Goal: Task Accomplishment & Management: Complete application form

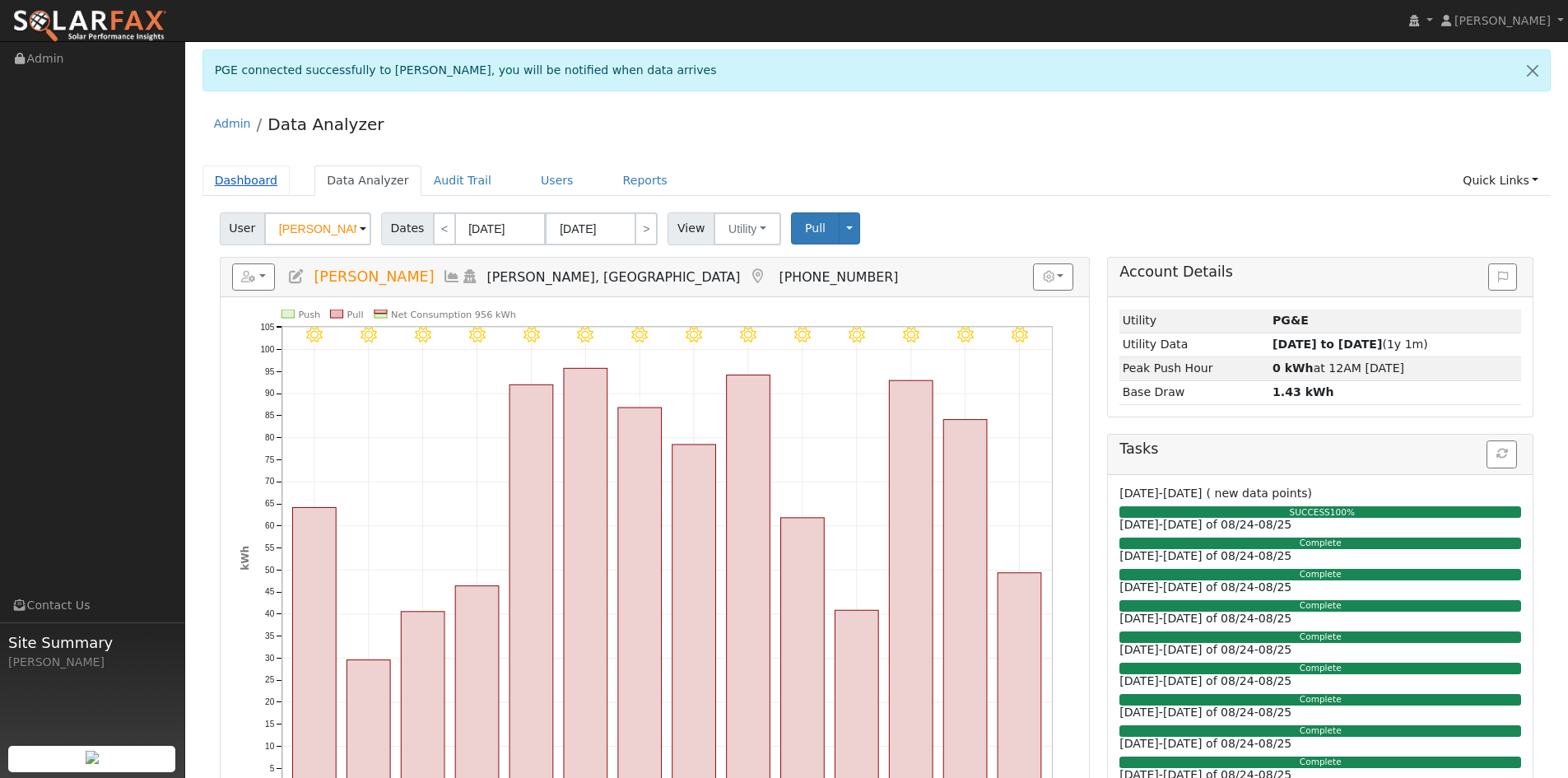
click at [258, 188] on link "Dashboard" at bounding box center [247, 180] width 89 height 31
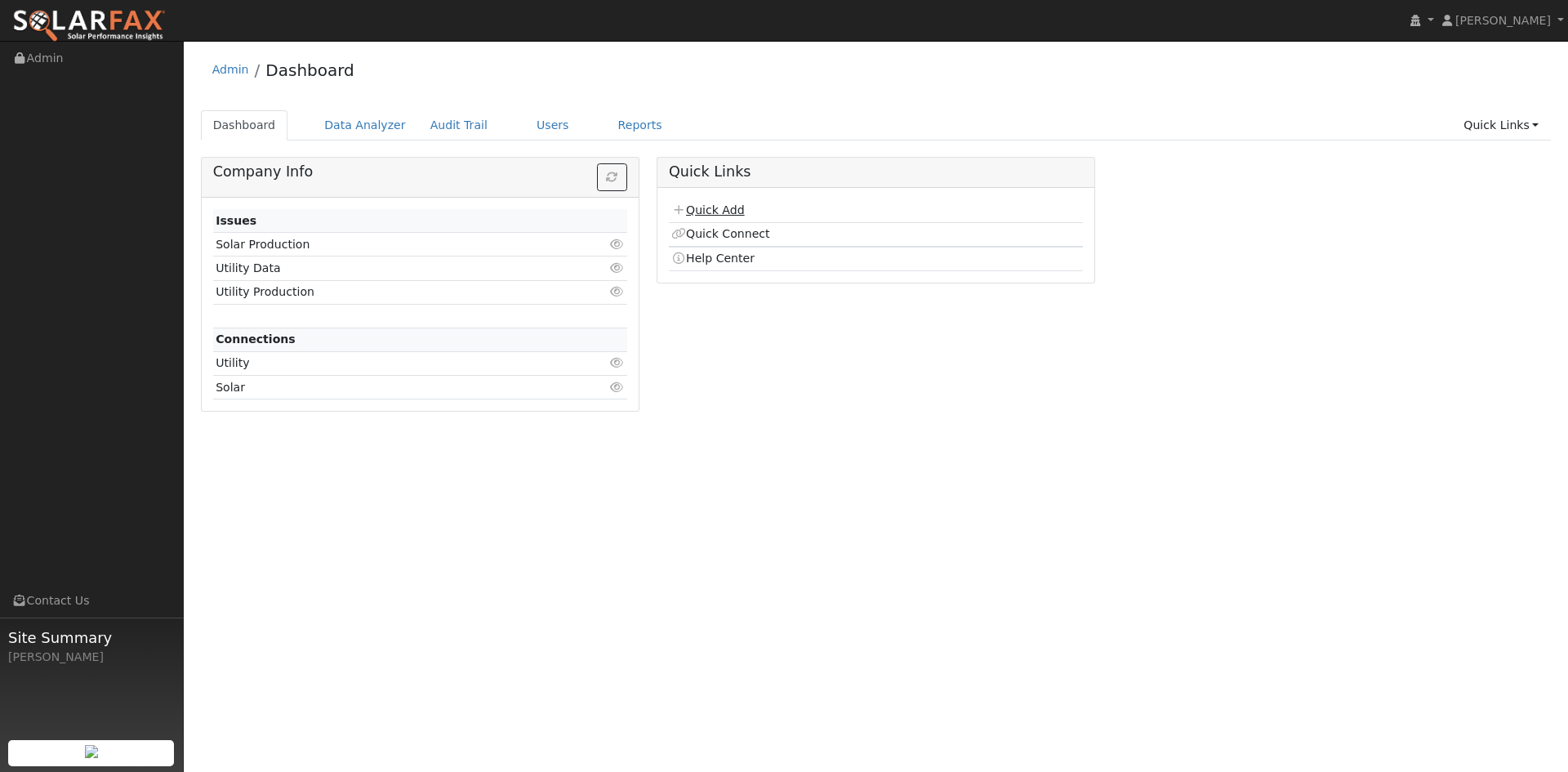
click at [724, 201] on td "Quick Add" at bounding box center [876, 211] width 414 height 24
click at [722, 209] on link "Quick Add" at bounding box center [708, 209] width 73 height 13
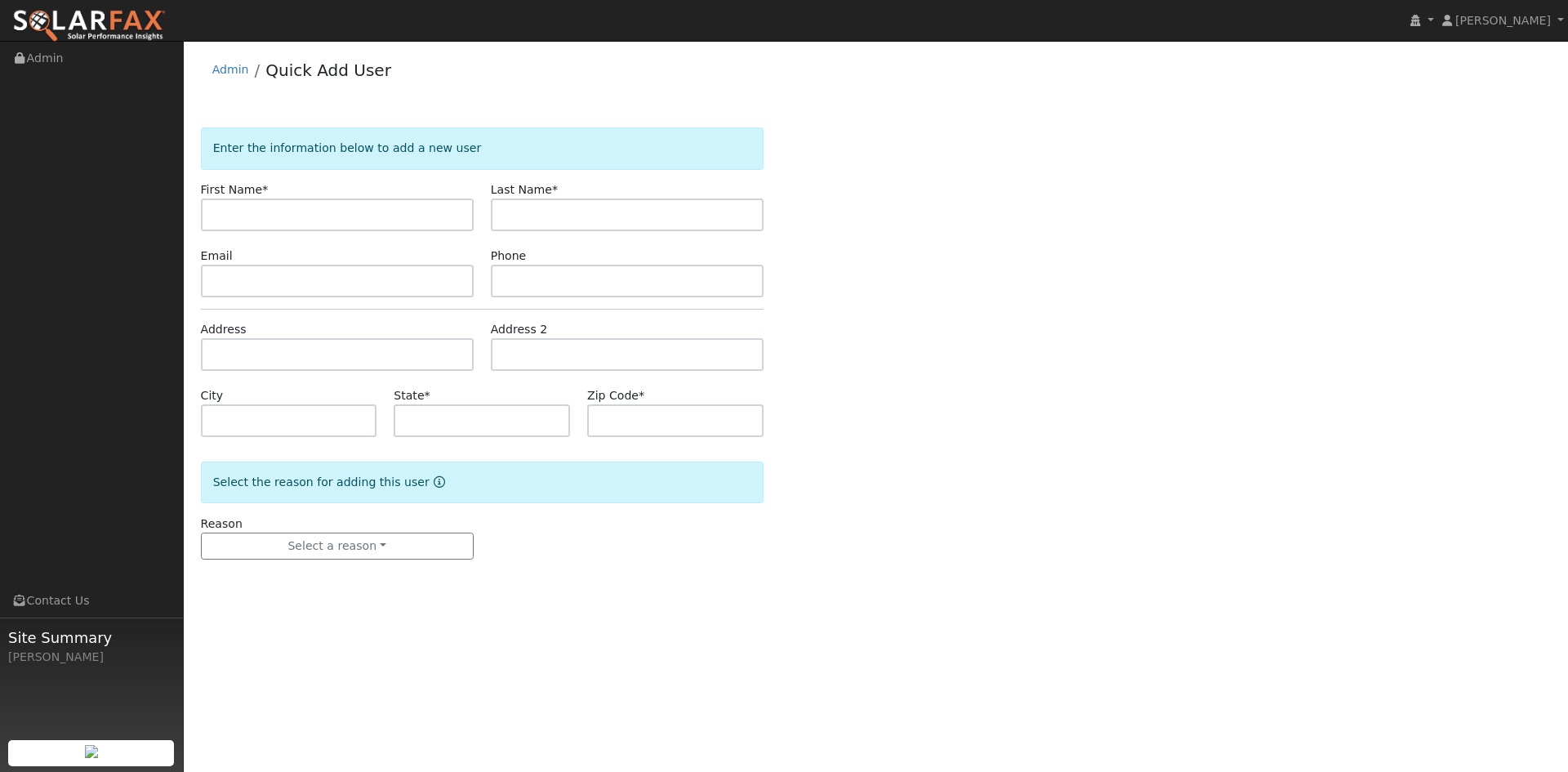
click at [353, 210] on input "text" at bounding box center [338, 214] width 273 height 33
type input "David"
click at [539, 221] on input "text" at bounding box center [627, 214] width 273 height 33
paste input "Schoenberg"
type input "Schoenberg"
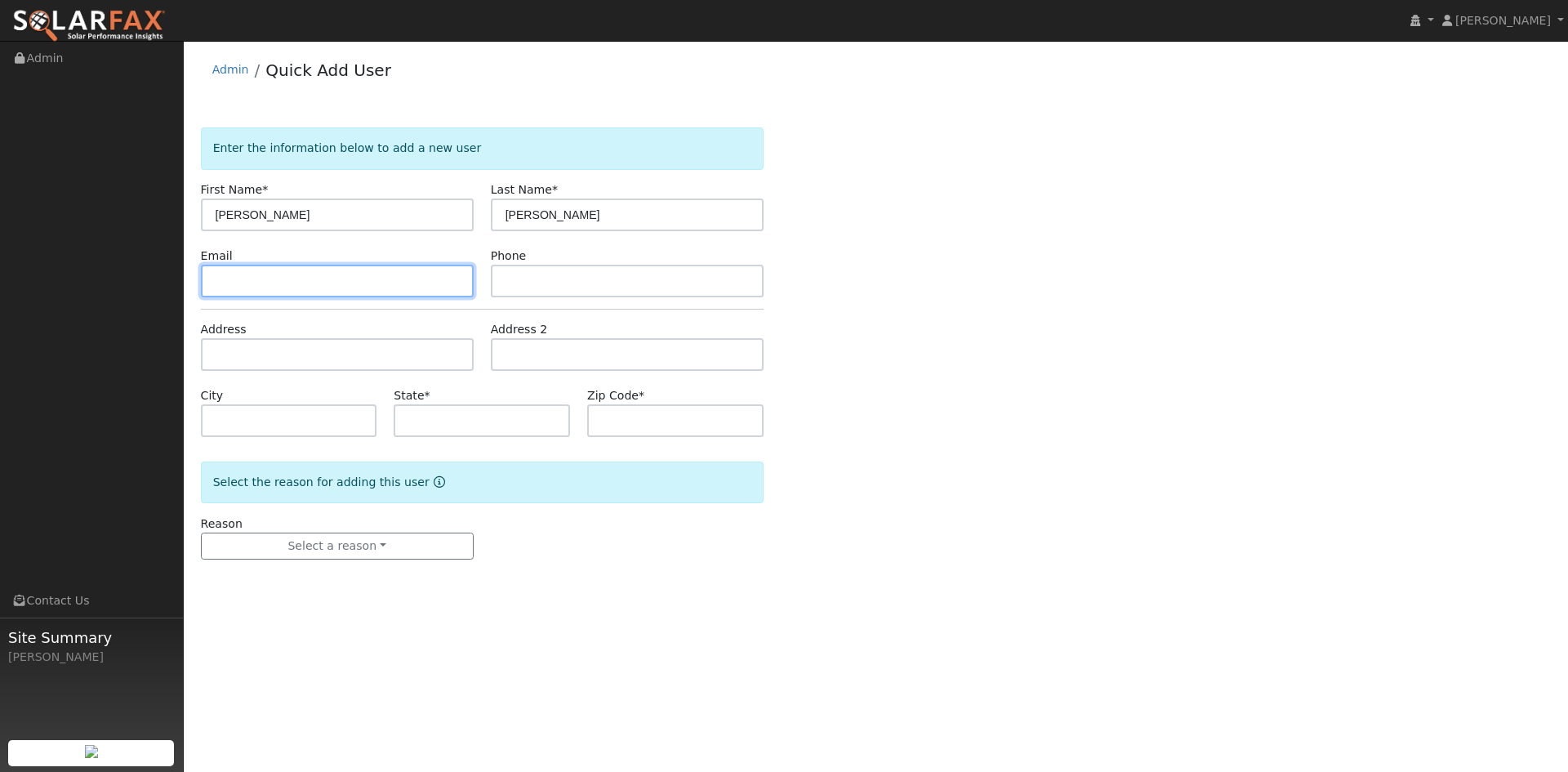
click at [328, 274] on input "text" at bounding box center [338, 280] width 273 height 33
paste input "davidaschoenberg@gmail.com"
type input "davidaschoenberg@gmail.com"
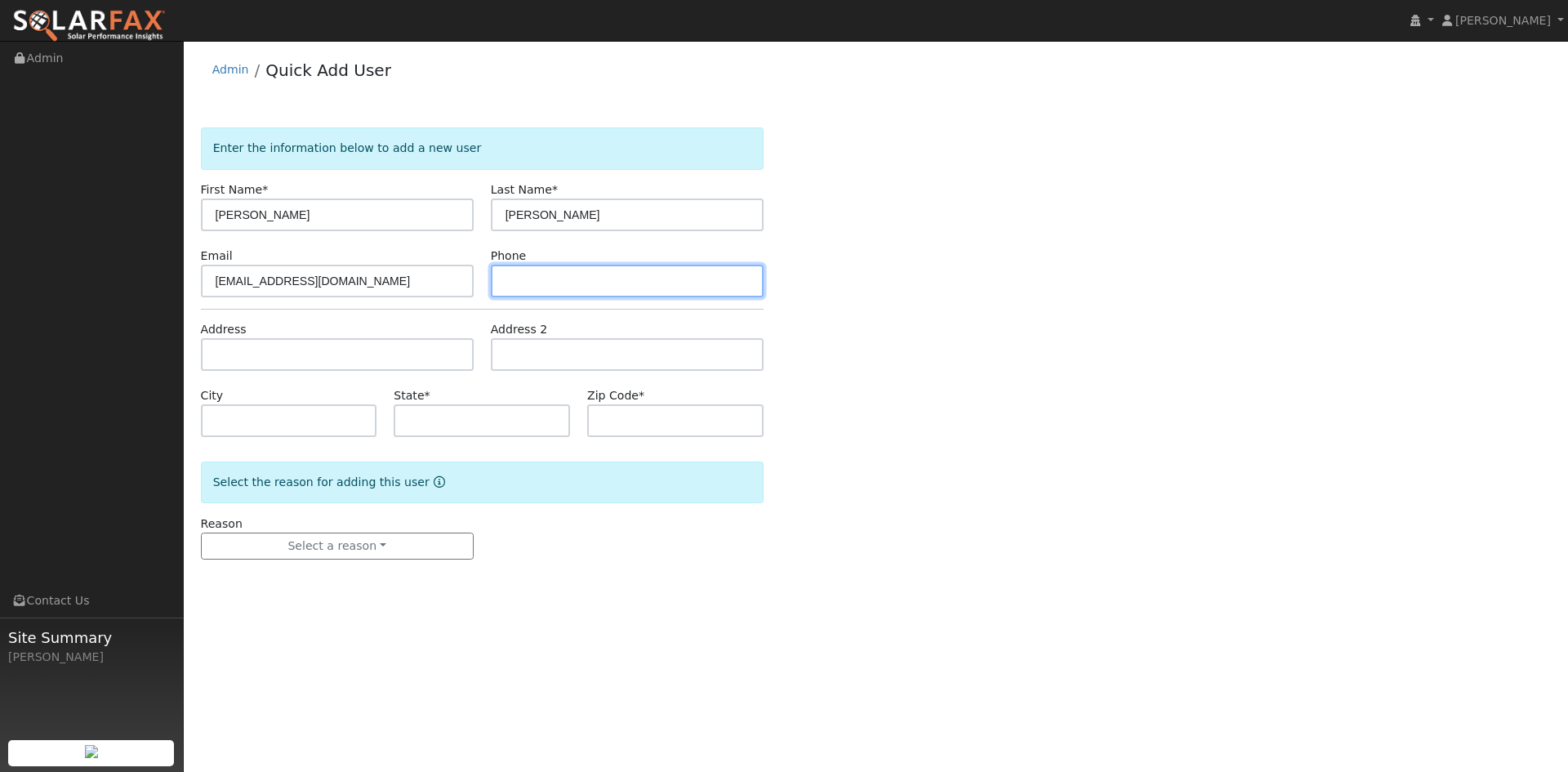
click at [561, 281] on input "text" at bounding box center [627, 280] width 273 height 33
paste input "(661) 428-0483"
type input "(661) 428-0483"
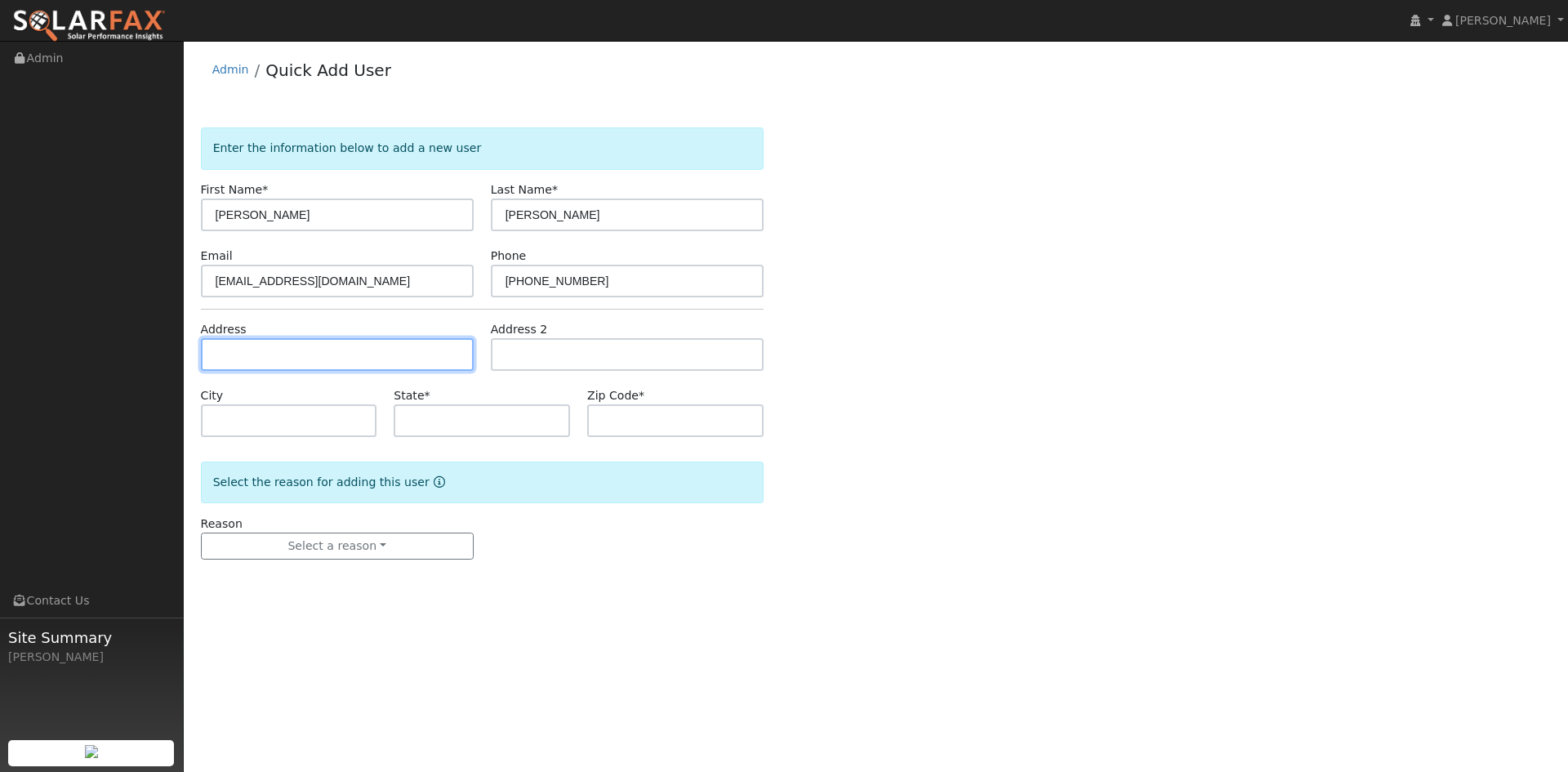
click at [349, 360] on input "text" at bounding box center [338, 353] width 273 height 33
paste input "13205 Redwood Place"
type input "13205 Redwood Place"
type input "Nevada City"
type input "CA"
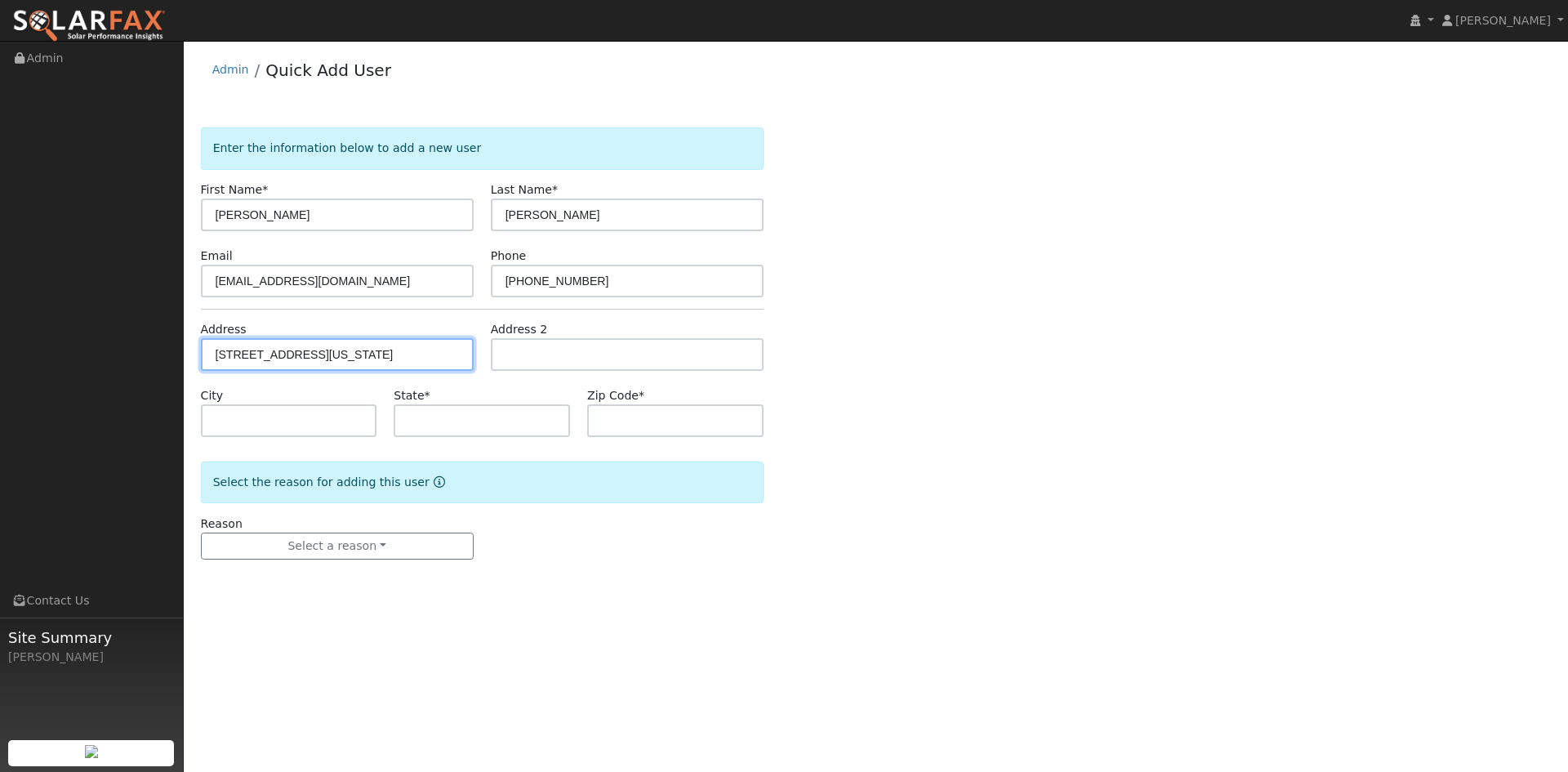
type input "95959"
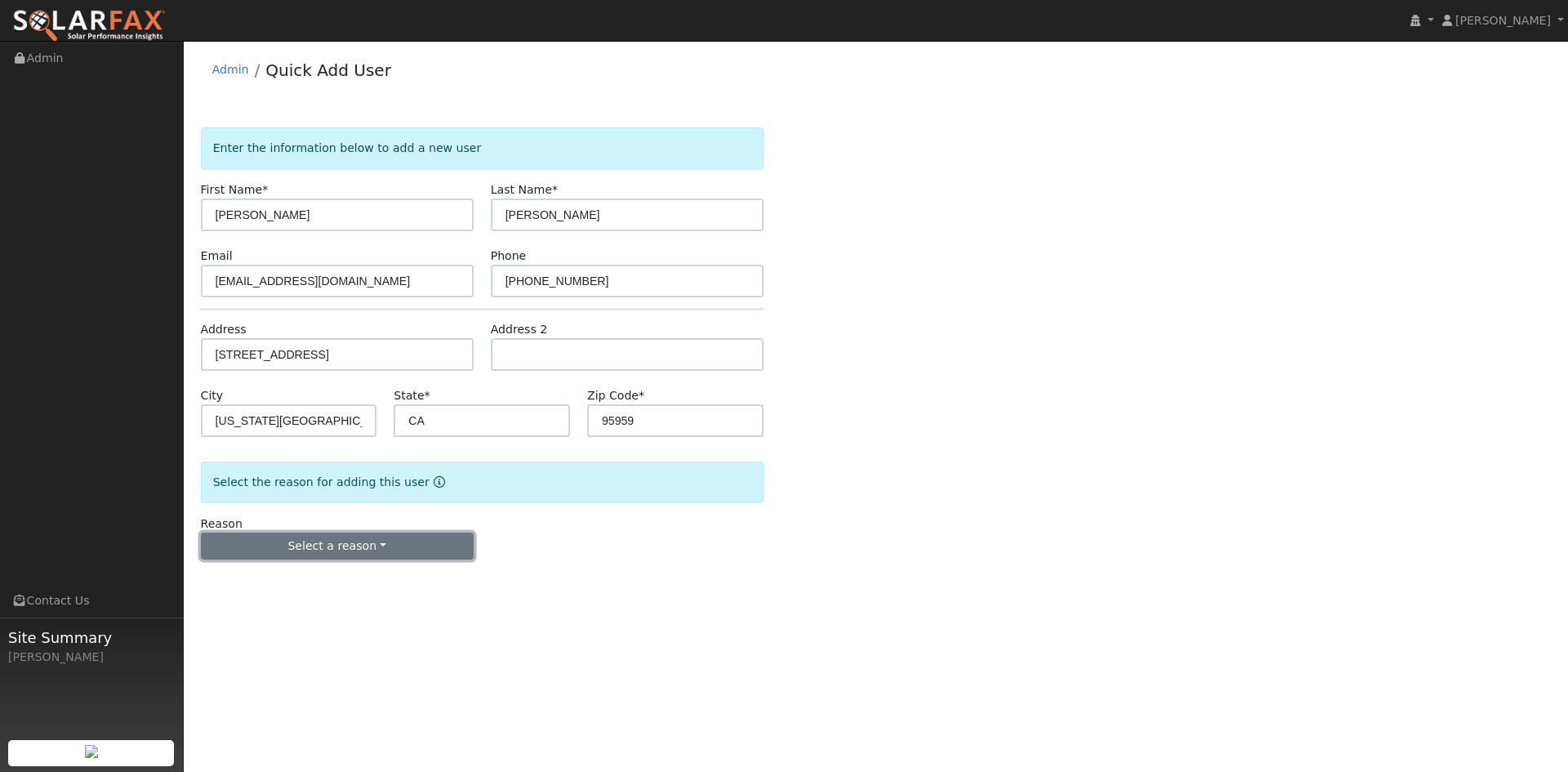
click at [302, 557] on button "Select a reason" at bounding box center [338, 546] width 273 height 28
click at [291, 574] on link "New lead" at bounding box center [291, 579] width 181 height 23
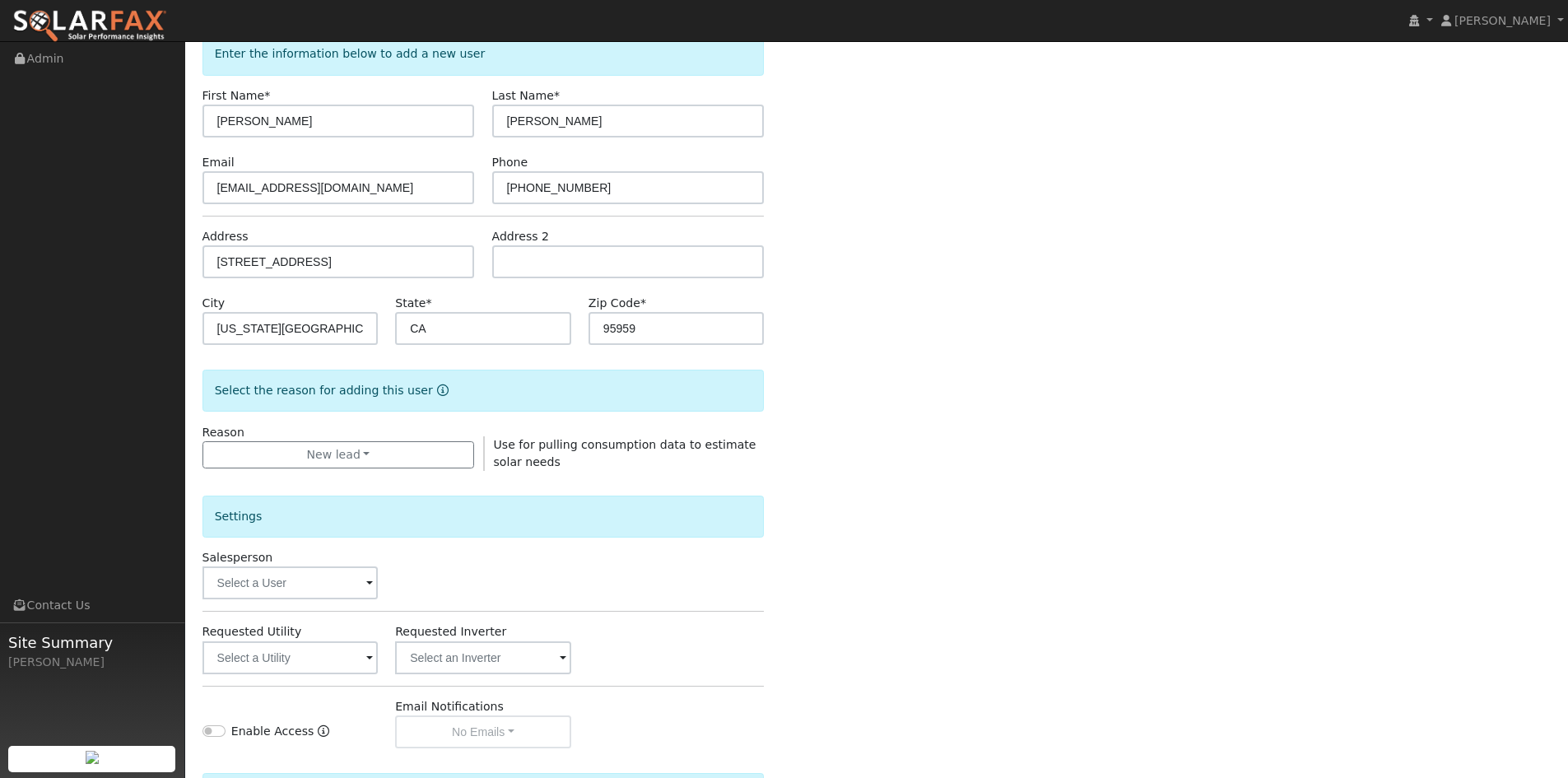
scroll to position [247, 0]
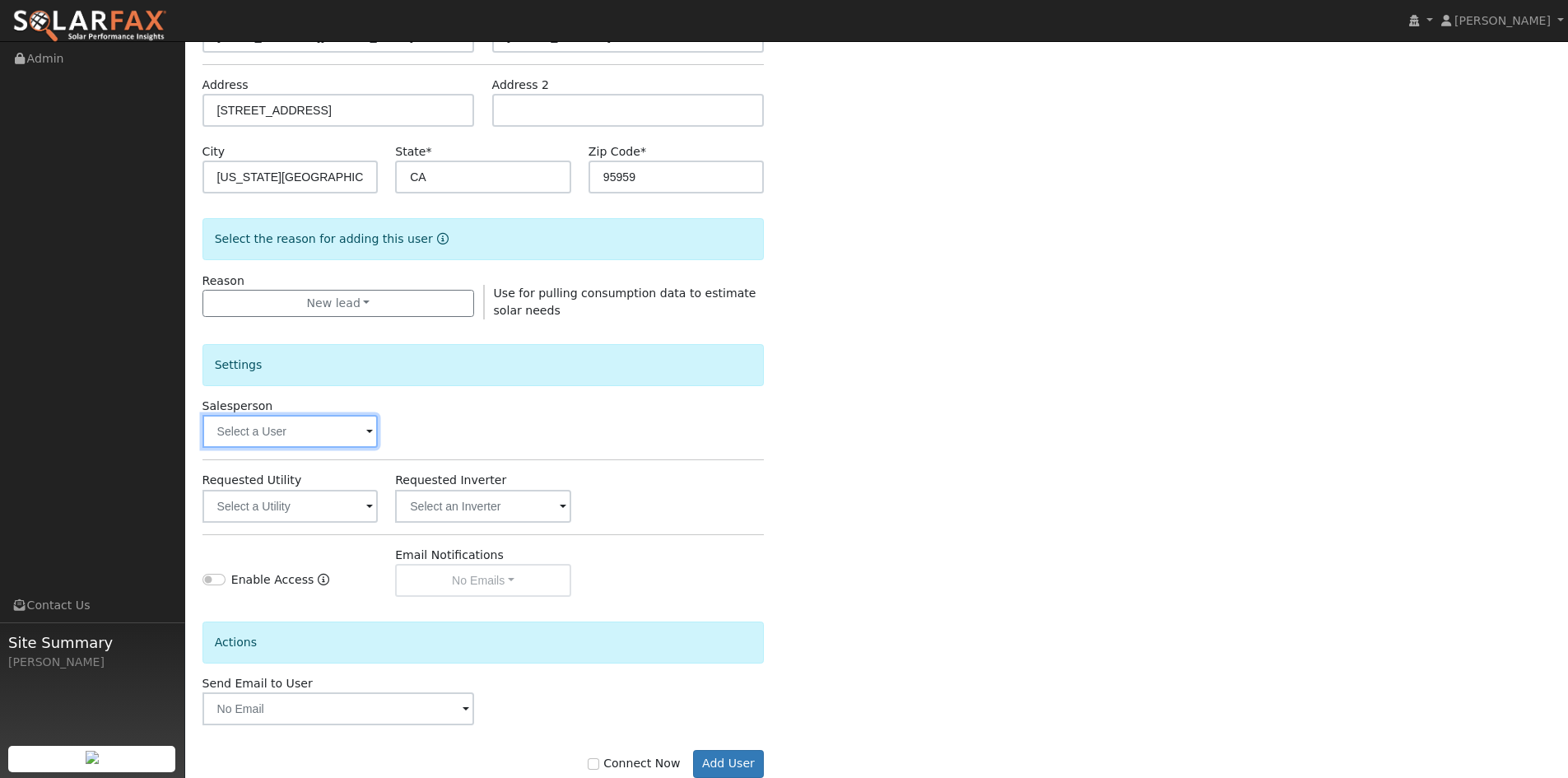
click at [276, 435] on input "text" at bounding box center [291, 431] width 176 height 33
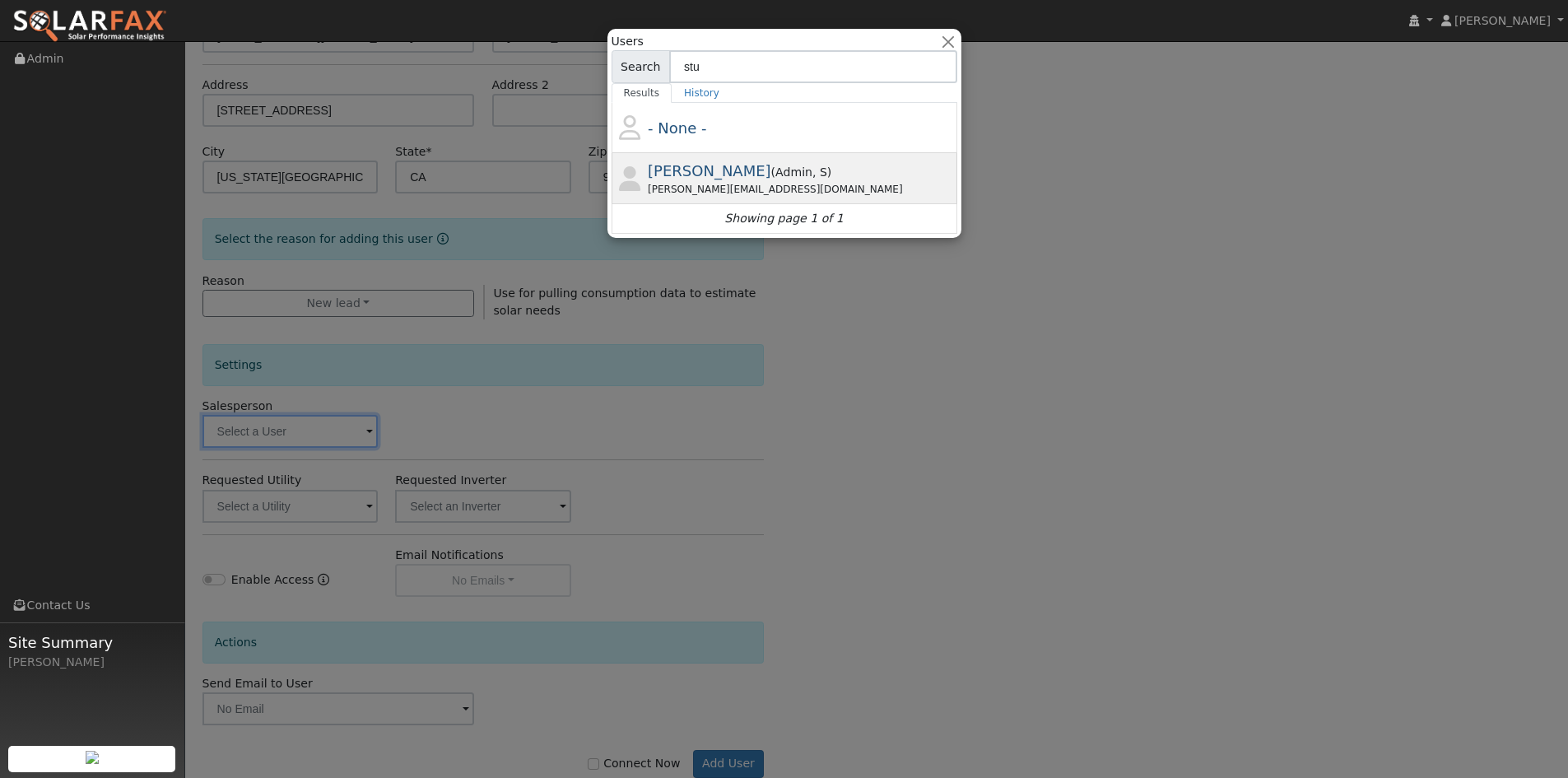
type input "stu"
click at [703, 182] on div "stuart.finger@ambrosesolar.com" at bounding box center [800, 189] width 305 height 15
type input "Stuart Finger"
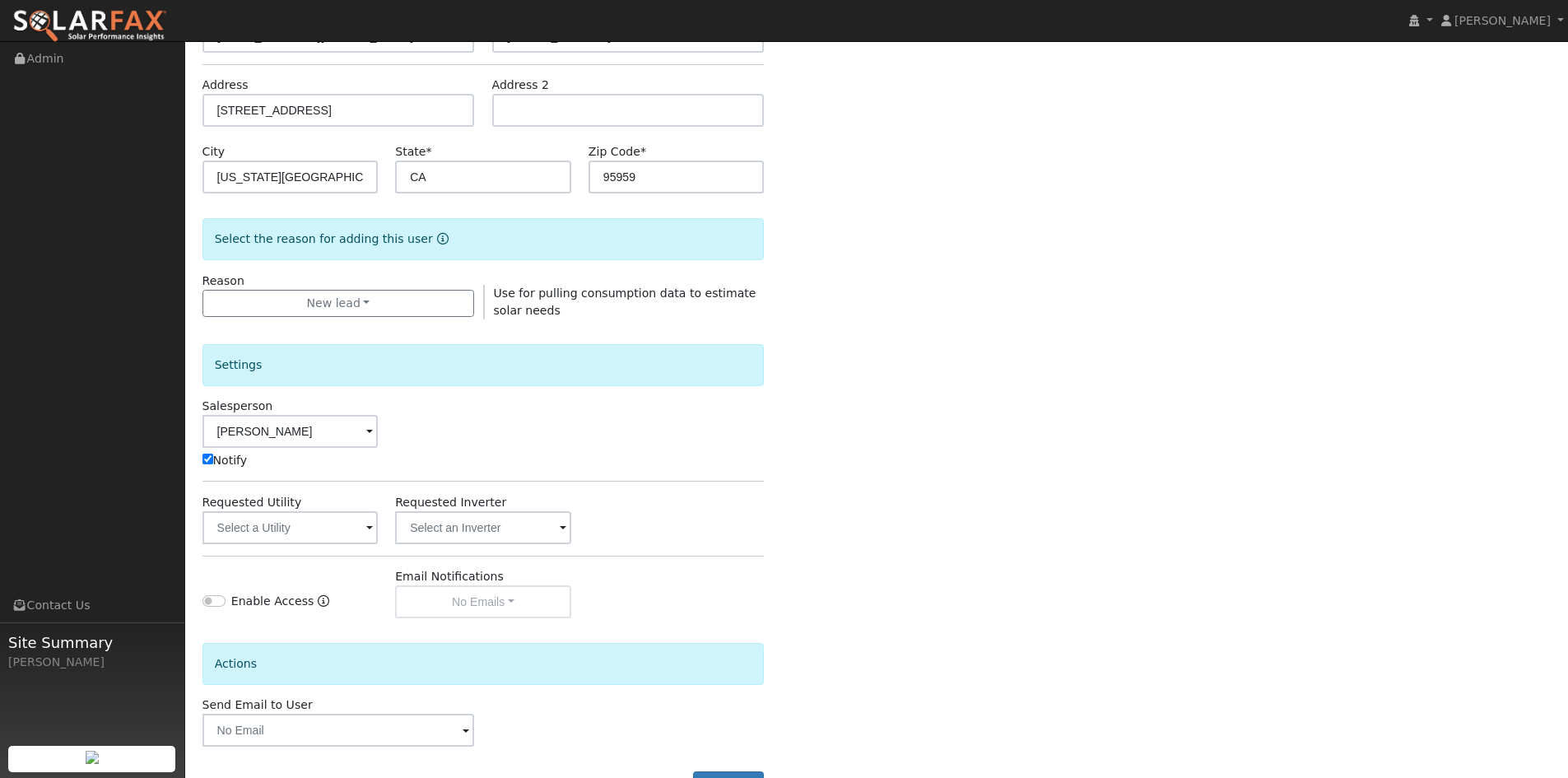
click at [279, 545] on div "Settings Salesperson Stuart Finger Notify Requested Utility Requested Inverter …" at bounding box center [484, 469] width 562 height 298
click at [279, 534] on input "text" at bounding box center [291, 527] width 176 height 33
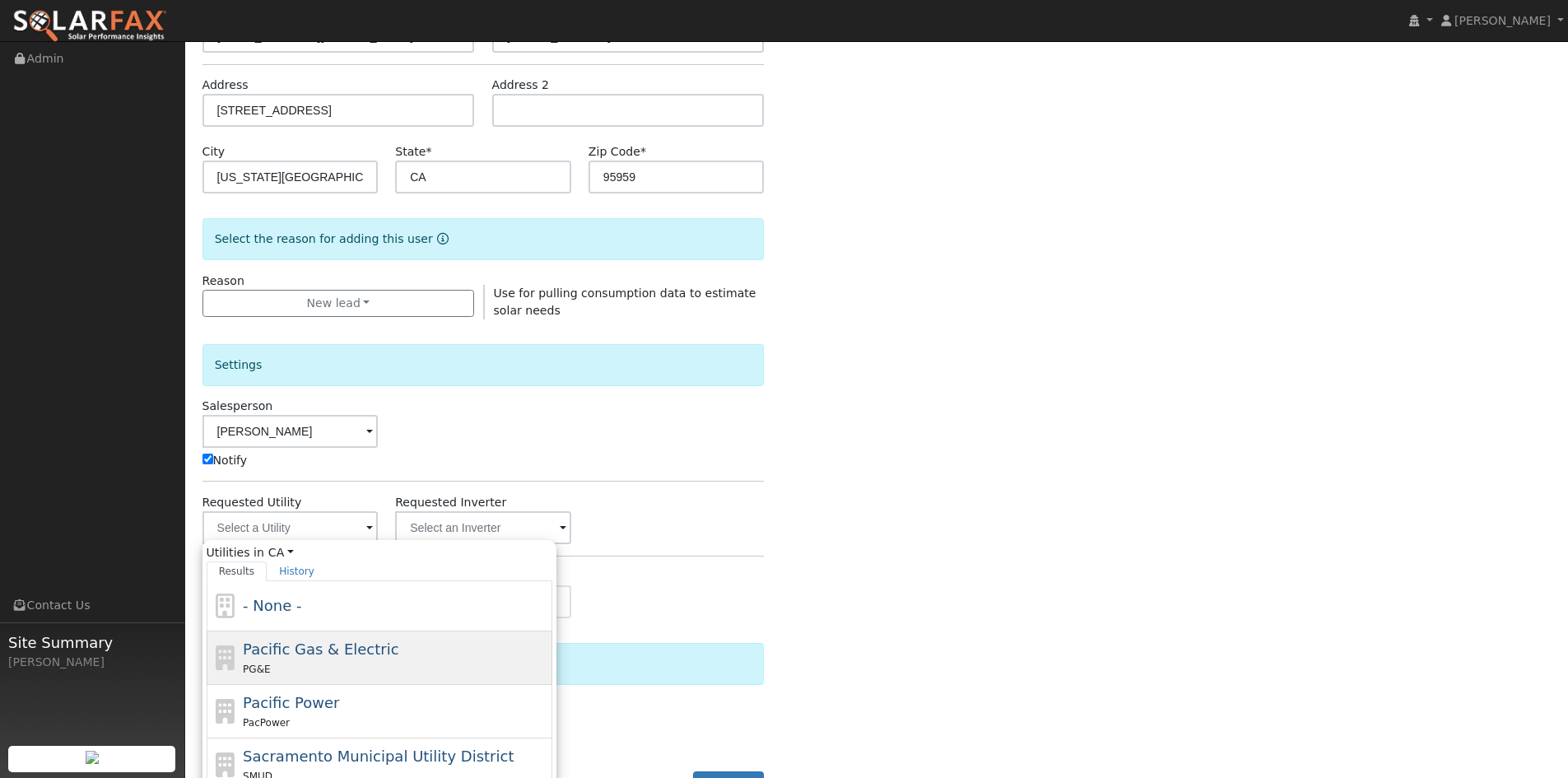
click at [329, 659] on div "Pacific Gas & Electric PG&E" at bounding box center [395, 658] width 305 height 40
type input "Pacific Gas & Electric"
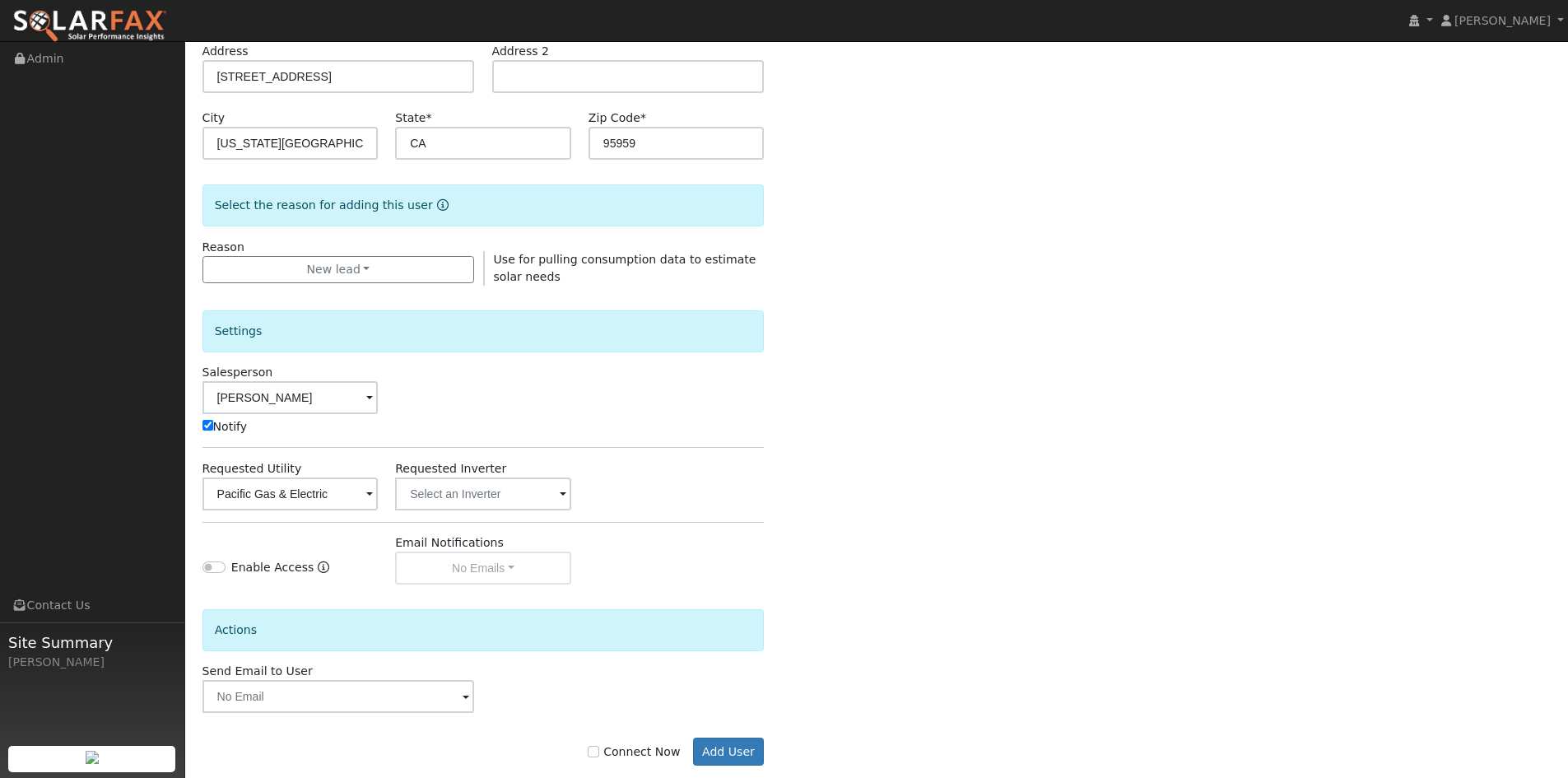
scroll to position [309, 0]
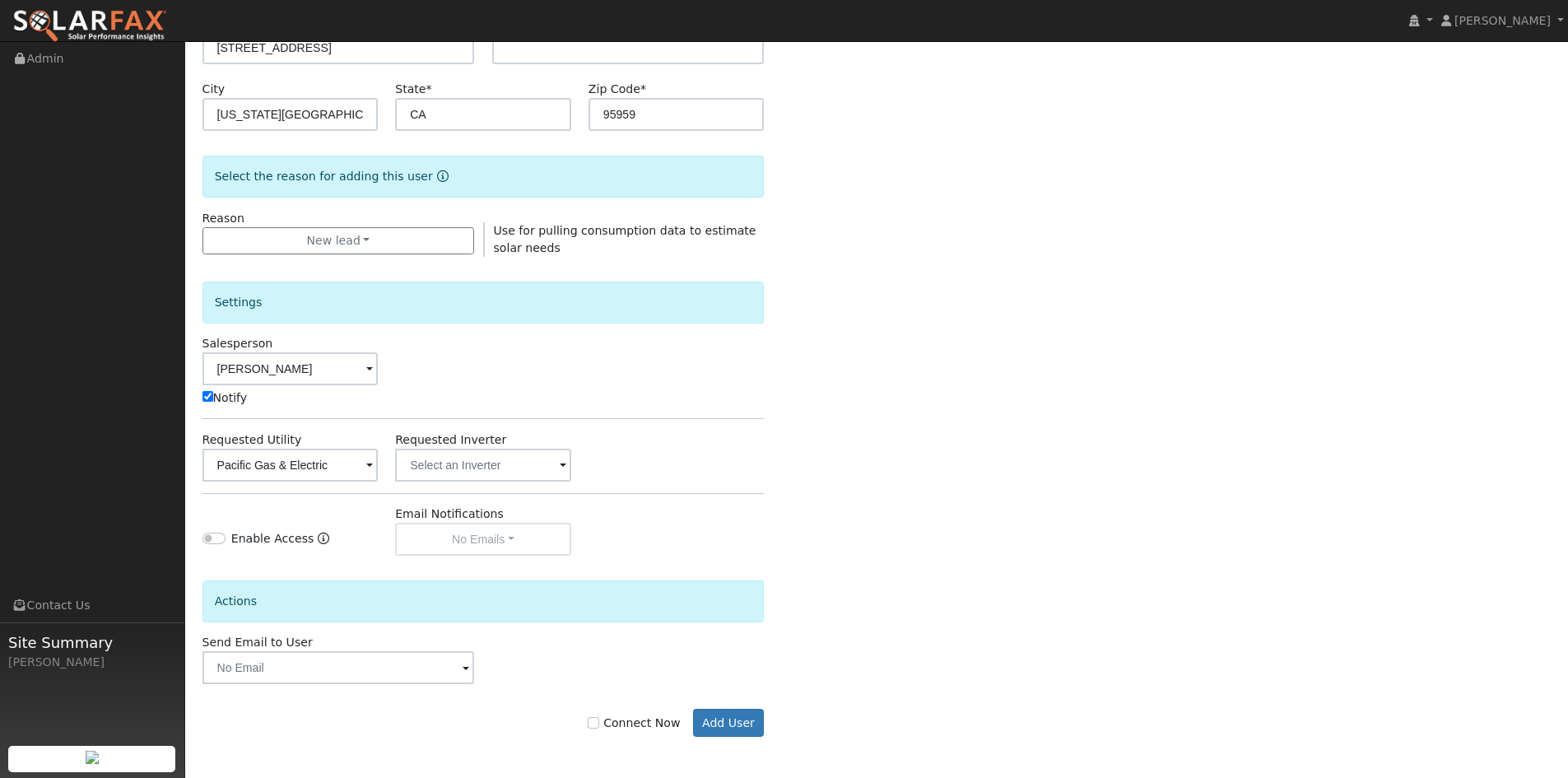
click at [637, 732] on div "Connect Now Add User" at bounding box center [483, 722] width 579 height 28
click at [654, 716] on label "Connect Now" at bounding box center [634, 722] width 93 height 17
click at [599, 717] on input "Connect Now" at bounding box center [594, 723] width 12 height 12
checkbox input "true"
click at [713, 722] on button "Add User" at bounding box center [729, 722] width 72 height 28
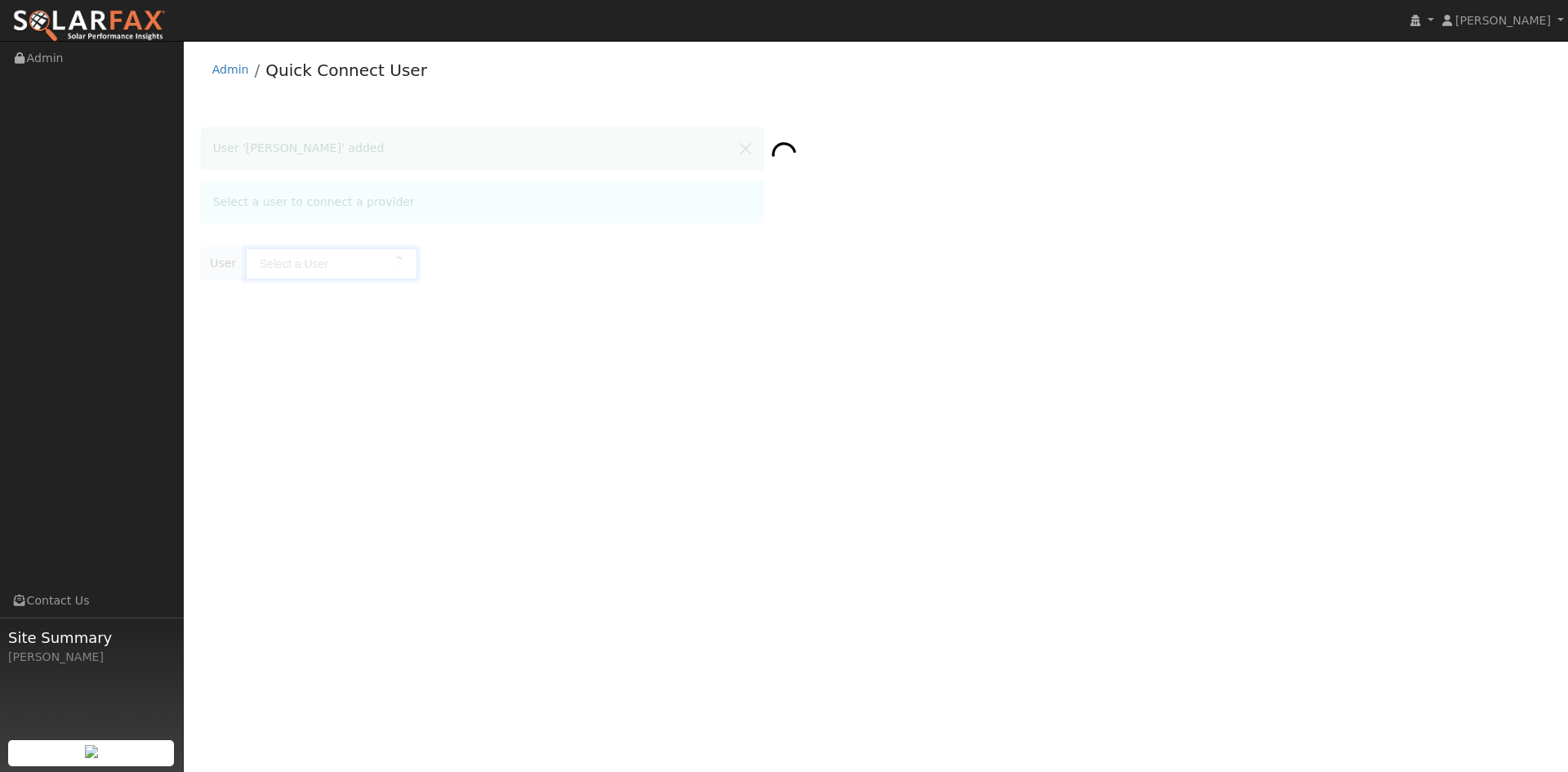
type input "[PERSON_NAME]"
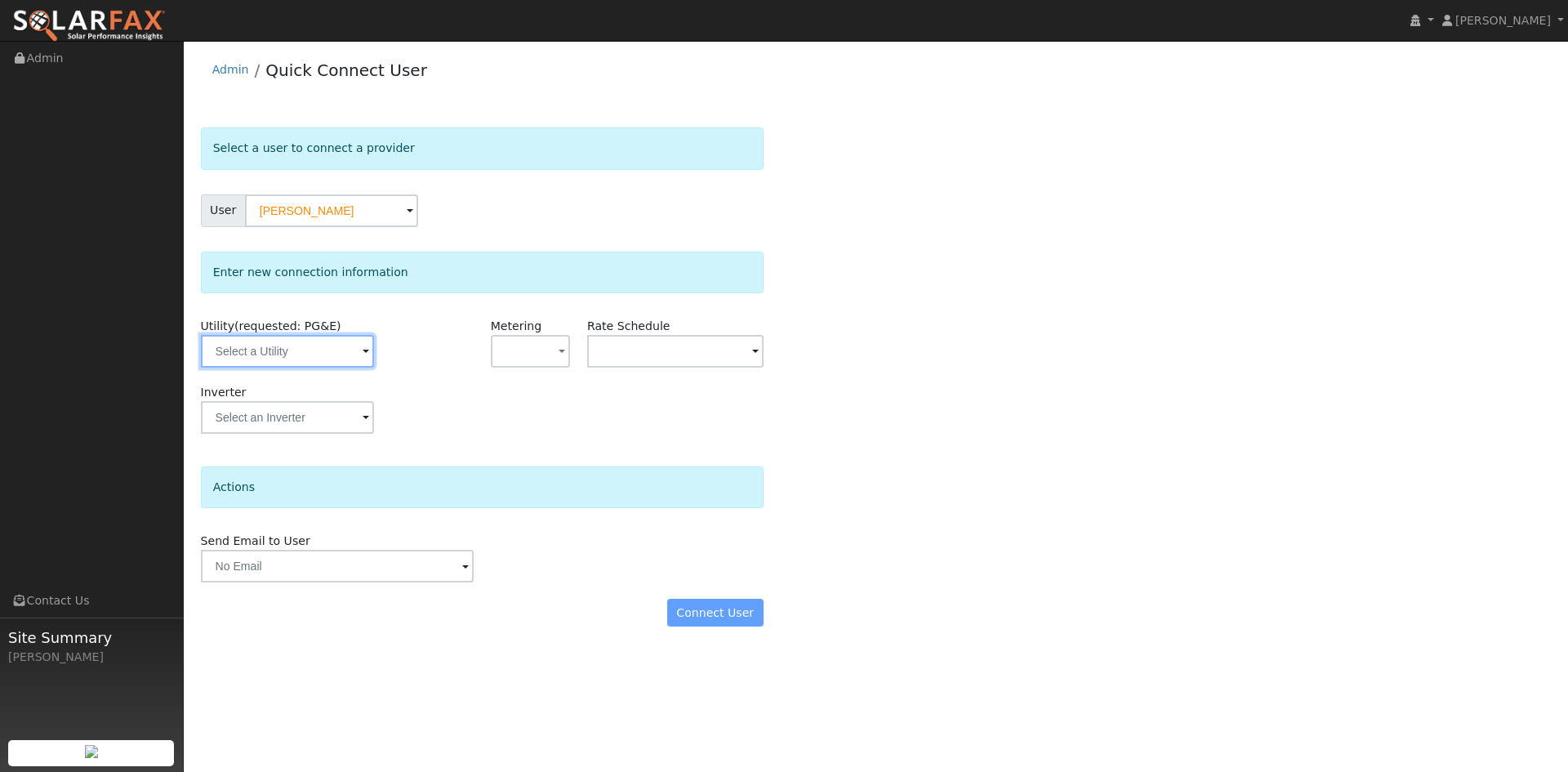
click at [290, 347] on input "text" at bounding box center [287, 350] width 173 height 33
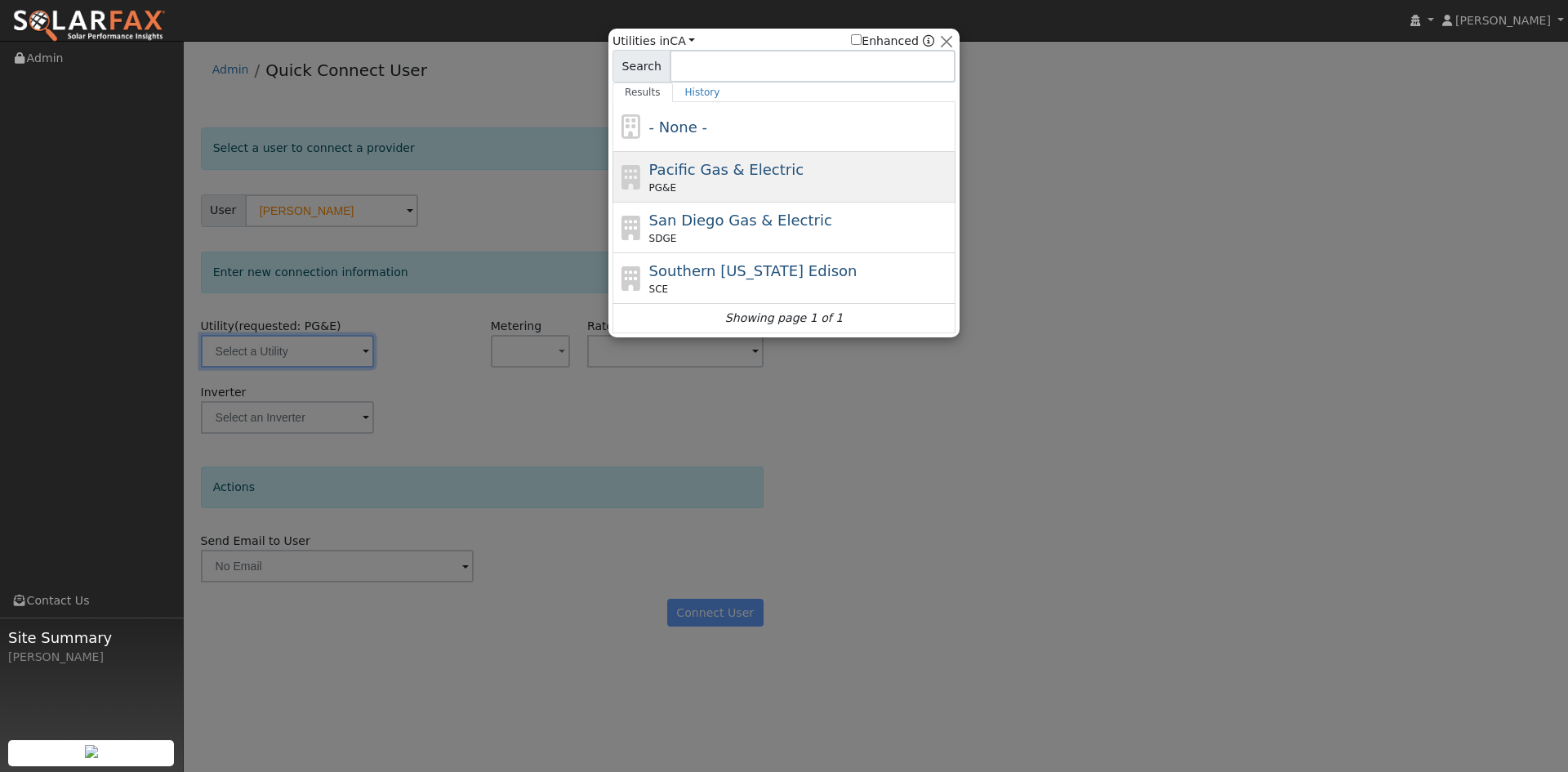
click at [677, 178] on span "Pacific Gas & Electric" at bounding box center [727, 169] width 154 height 17
type input "PG&E"
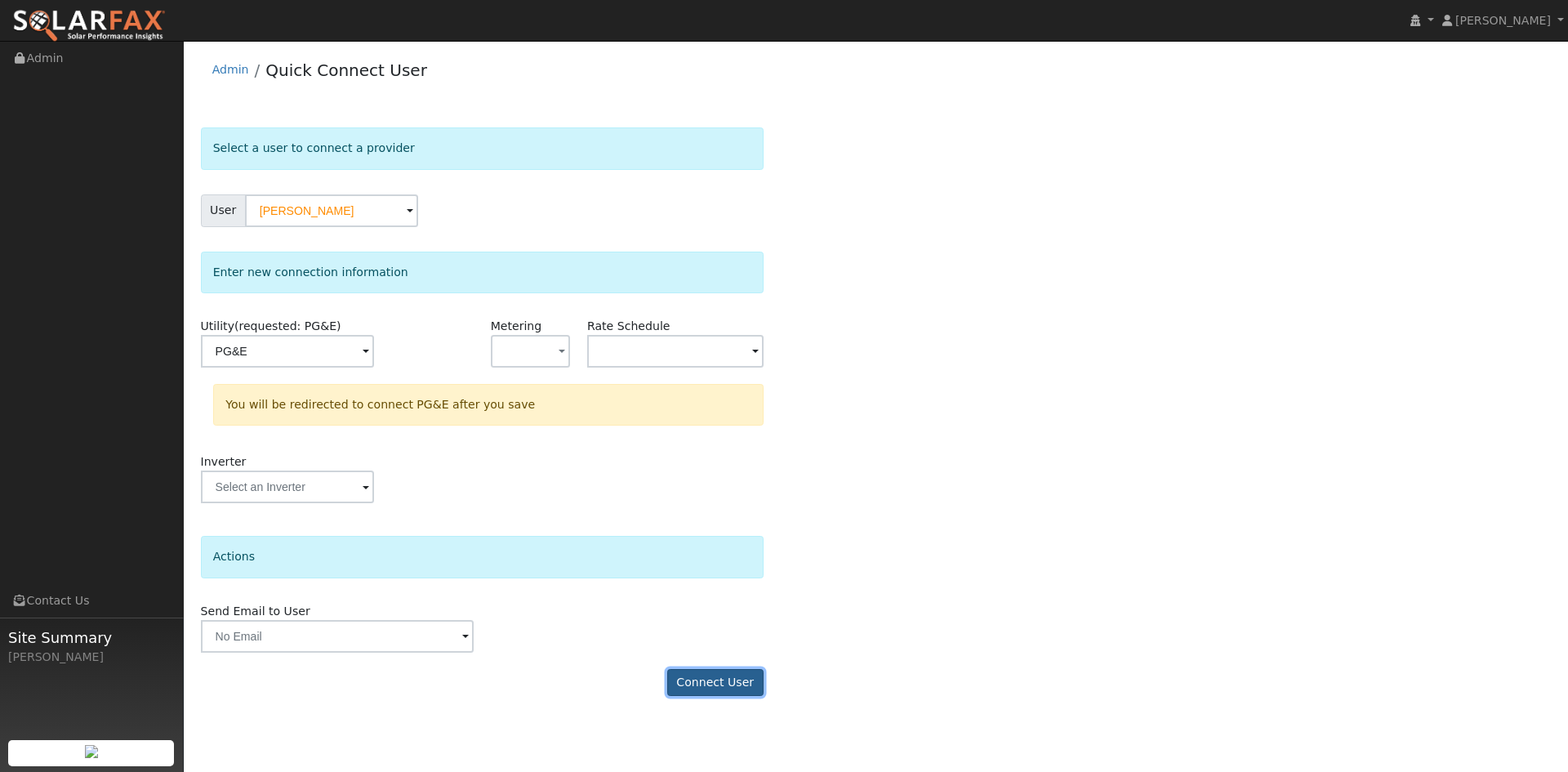
click at [707, 682] on button "Connect User" at bounding box center [716, 683] width 97 height 28
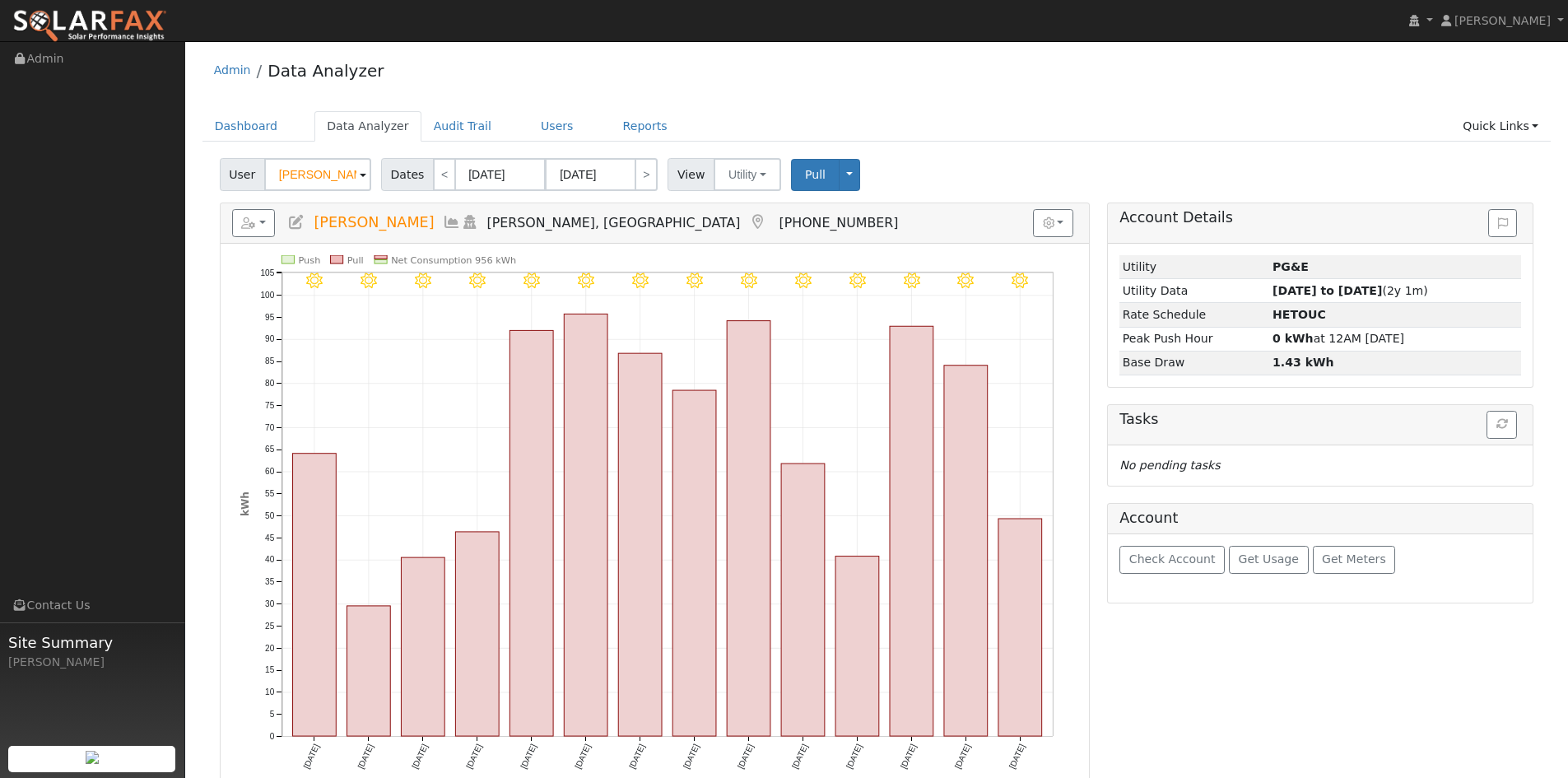
click at [331, 169] on input "[PERSON_NAME]" at bounding box center [318, 174] width 107 height 33
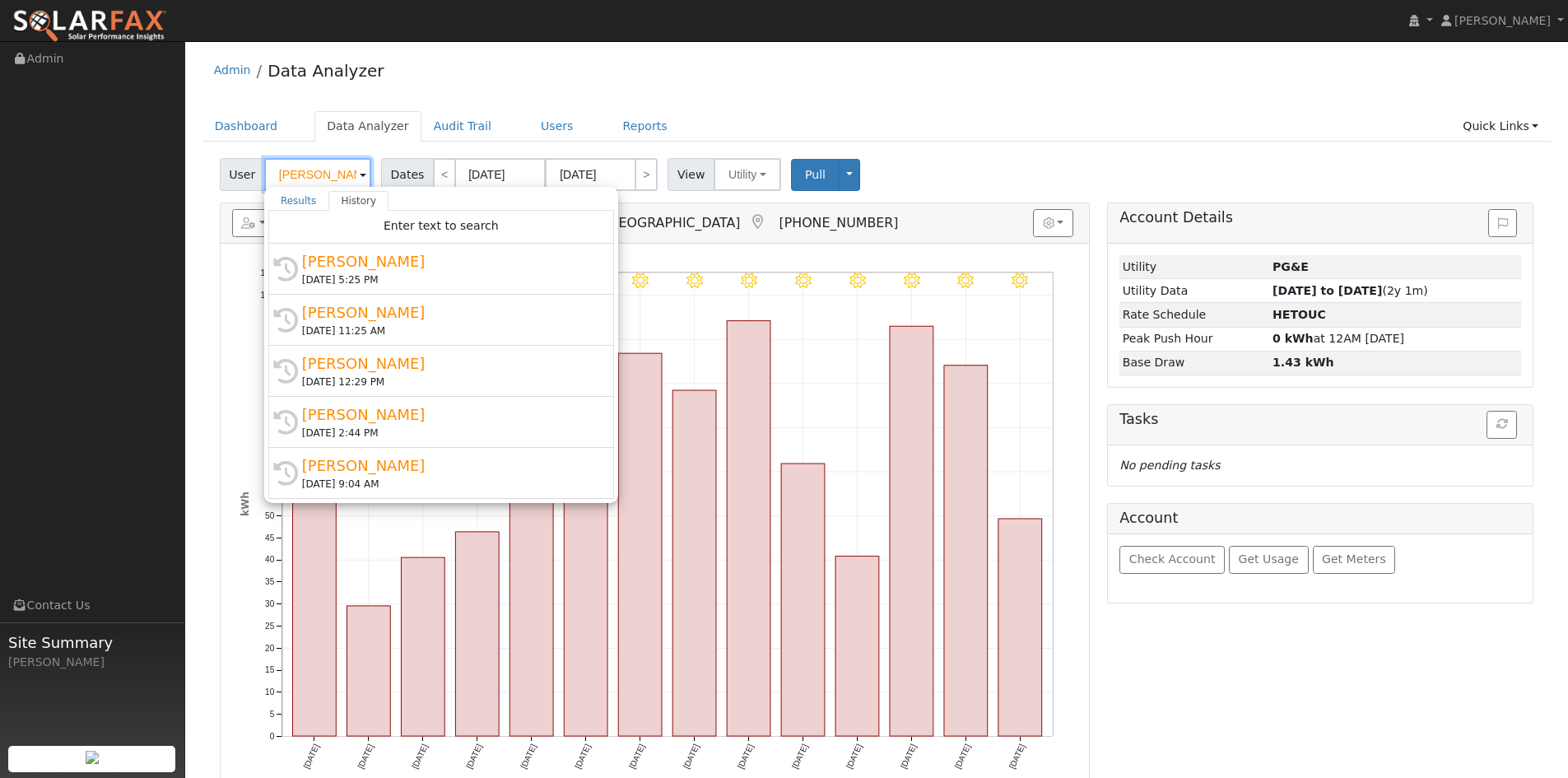
click at [331, 169] on input "[PERSON_NAME]" at bounding box center [318, 174] width 107 height 33
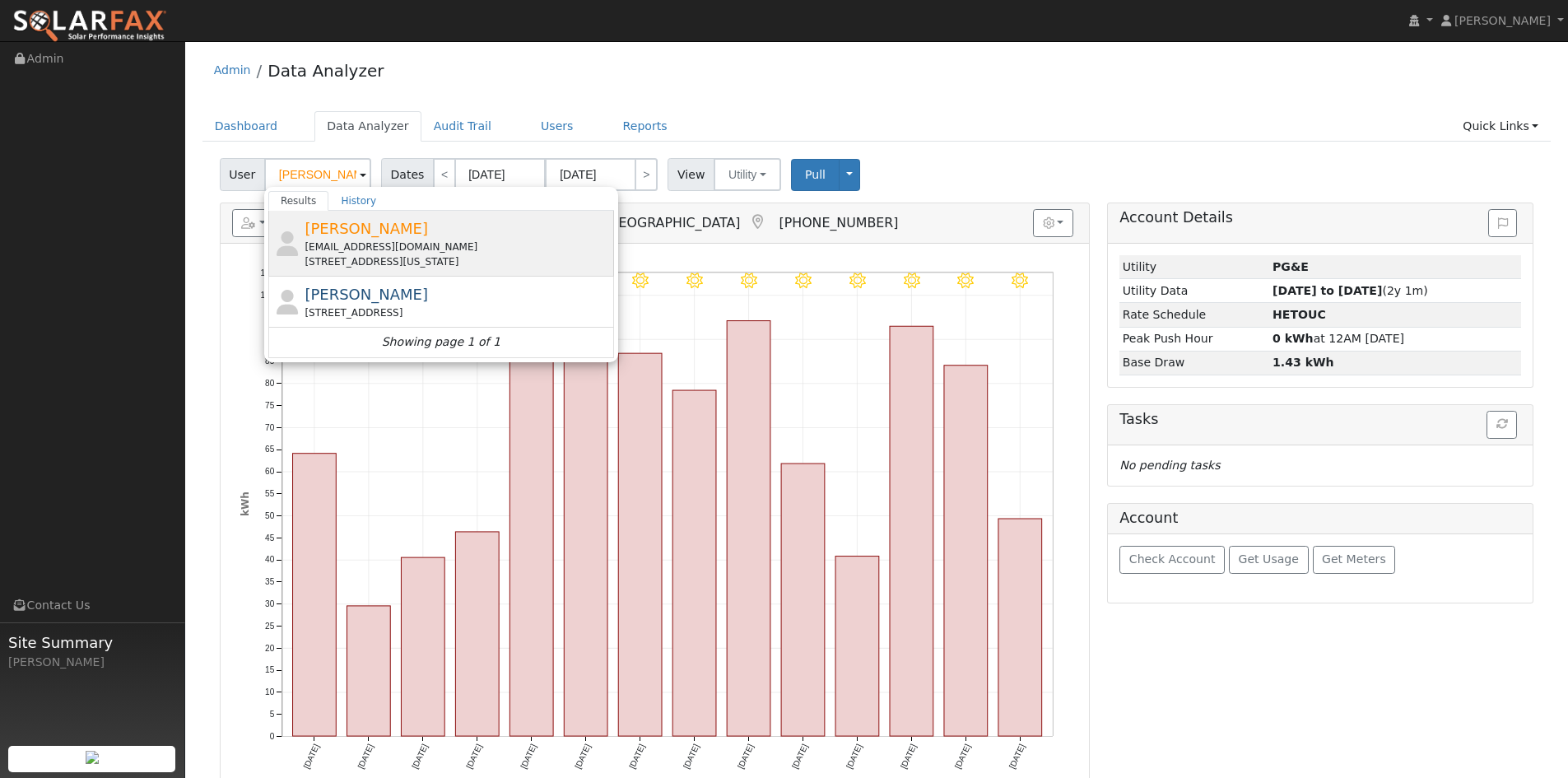
click at [370, 248] on div "[EMAIL_ADDRESS][DOMAIN_NAME]" at bounding box center [457, 247] width 305 height 15
type input "[PERSON_NAME]"
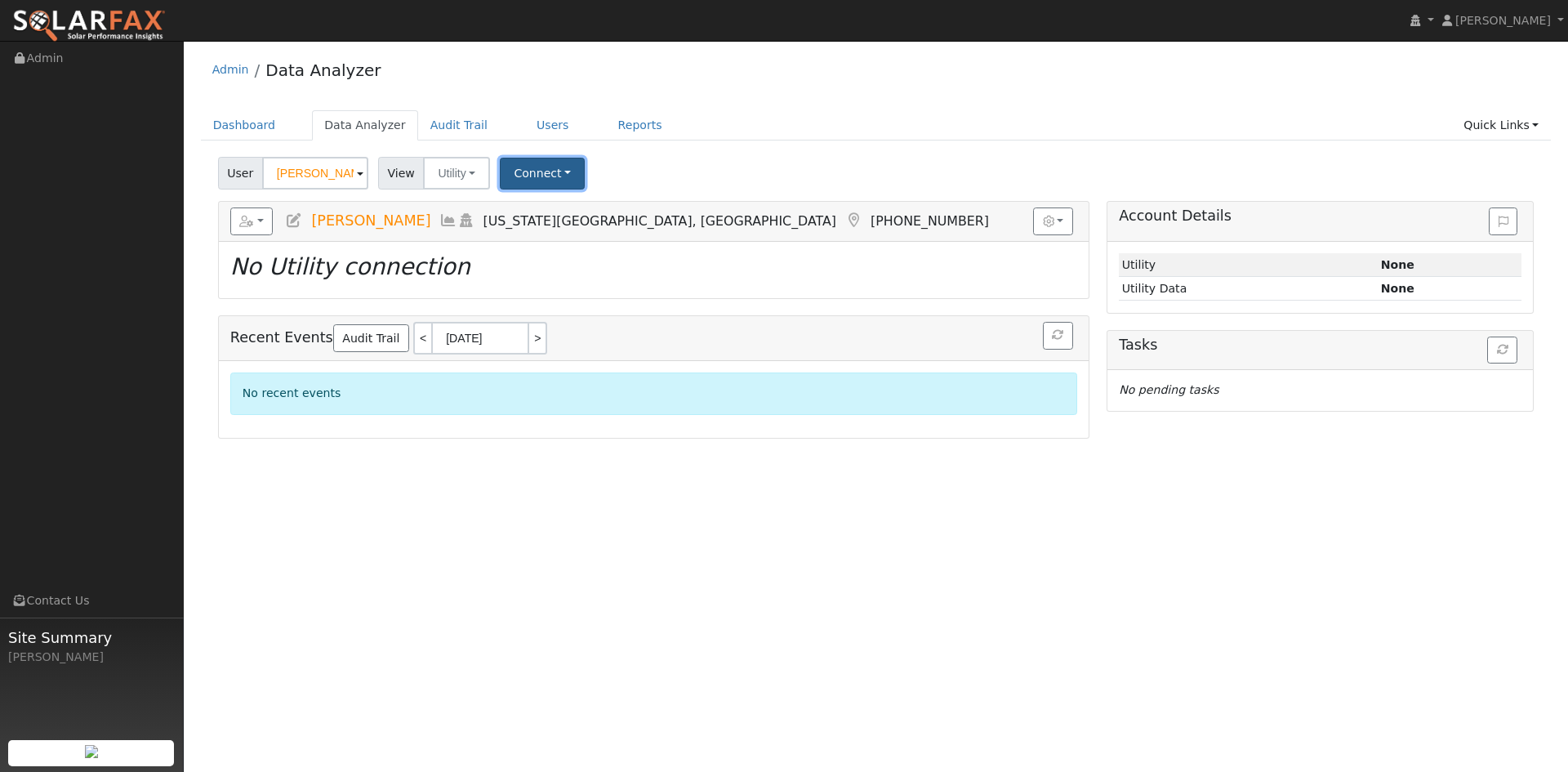
click at [518, 172] on button "Connect" at bounding box center [542, 174] width 85 height 32
click at [533, 214] on link "Select a Provider" at bounding box center [565, 208] width 127 height 23
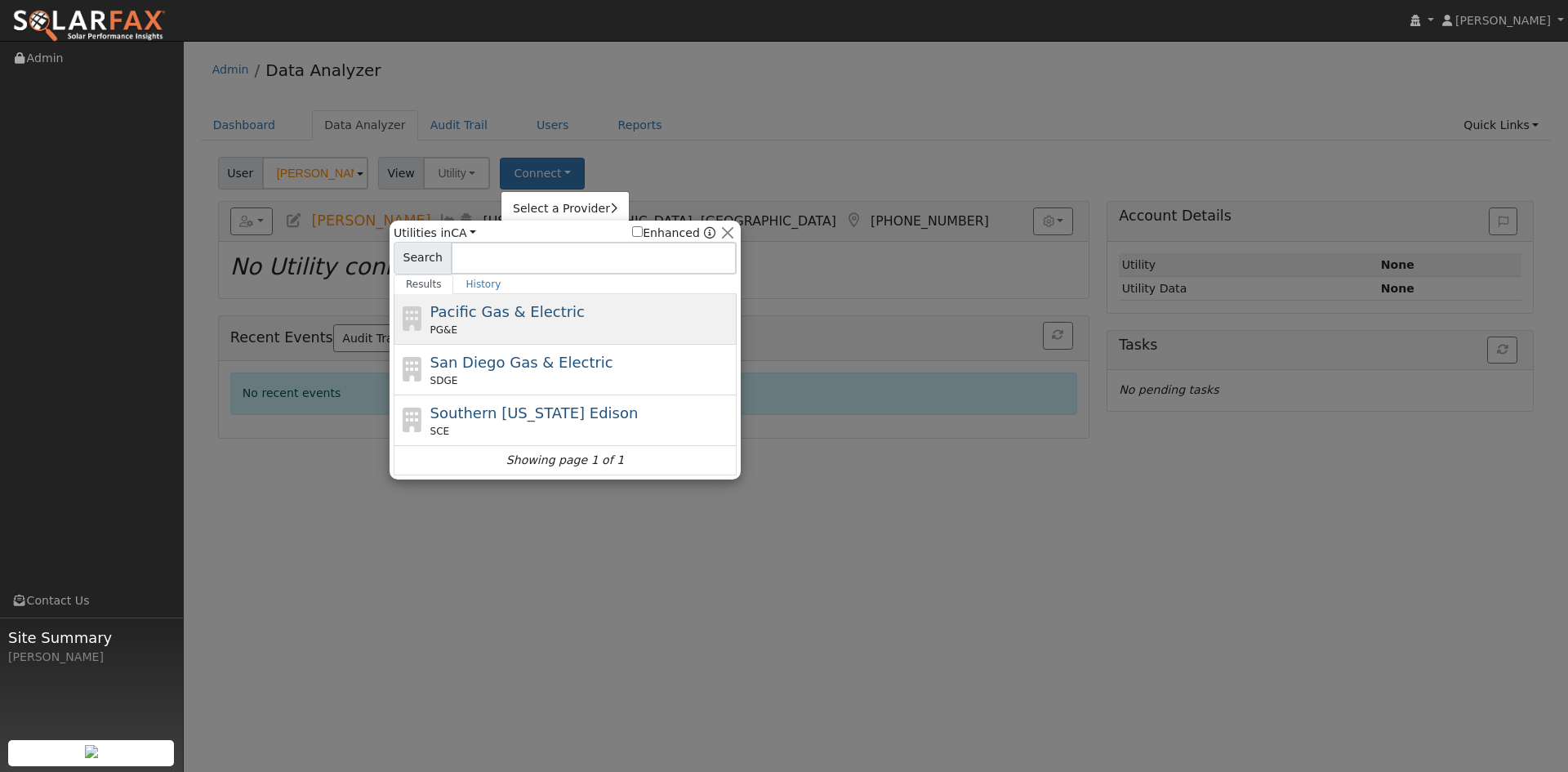
click at [510, 315] on span "Pacific Gas & Electric" at bounding box center [508, 311] width 154 height 17
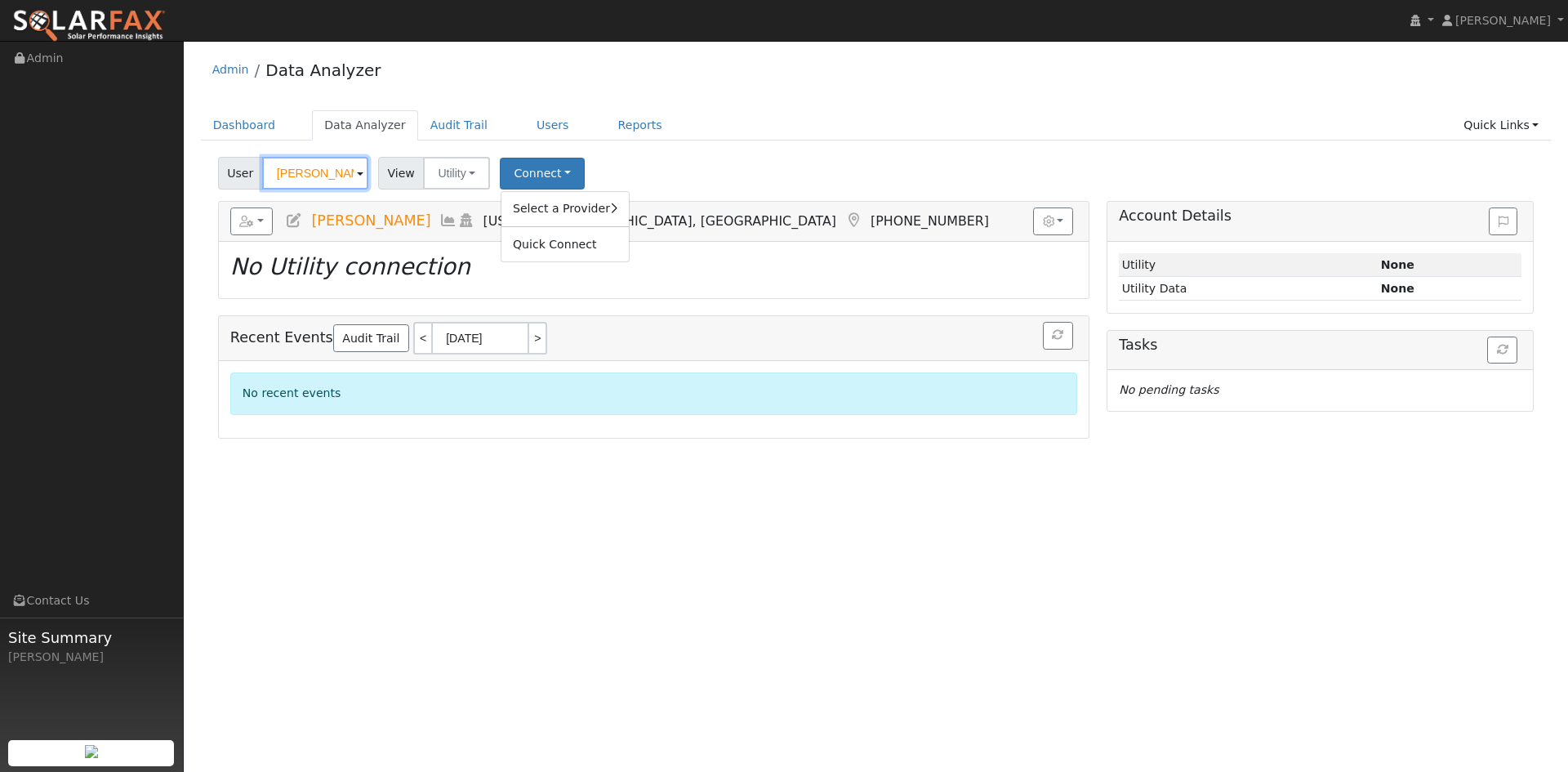
click at [307, 168] on input "David Schoenberg" at bounding box center [316, 173] width 107 height 33
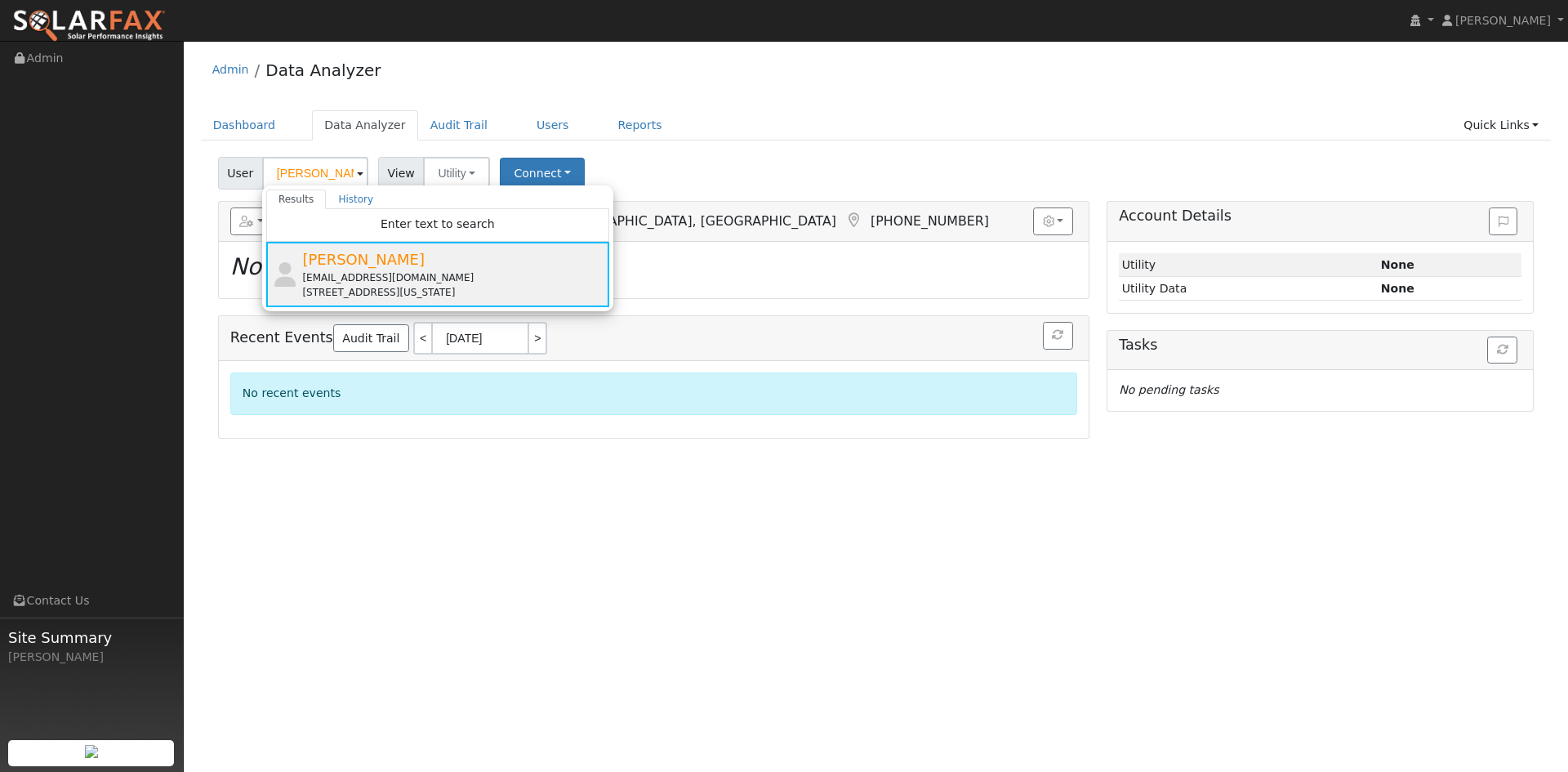
click at [351, 285] on div "13205 Redwood Place, Nevada City, CA 95959" at bounding box center [453, 292] width 303 height 15
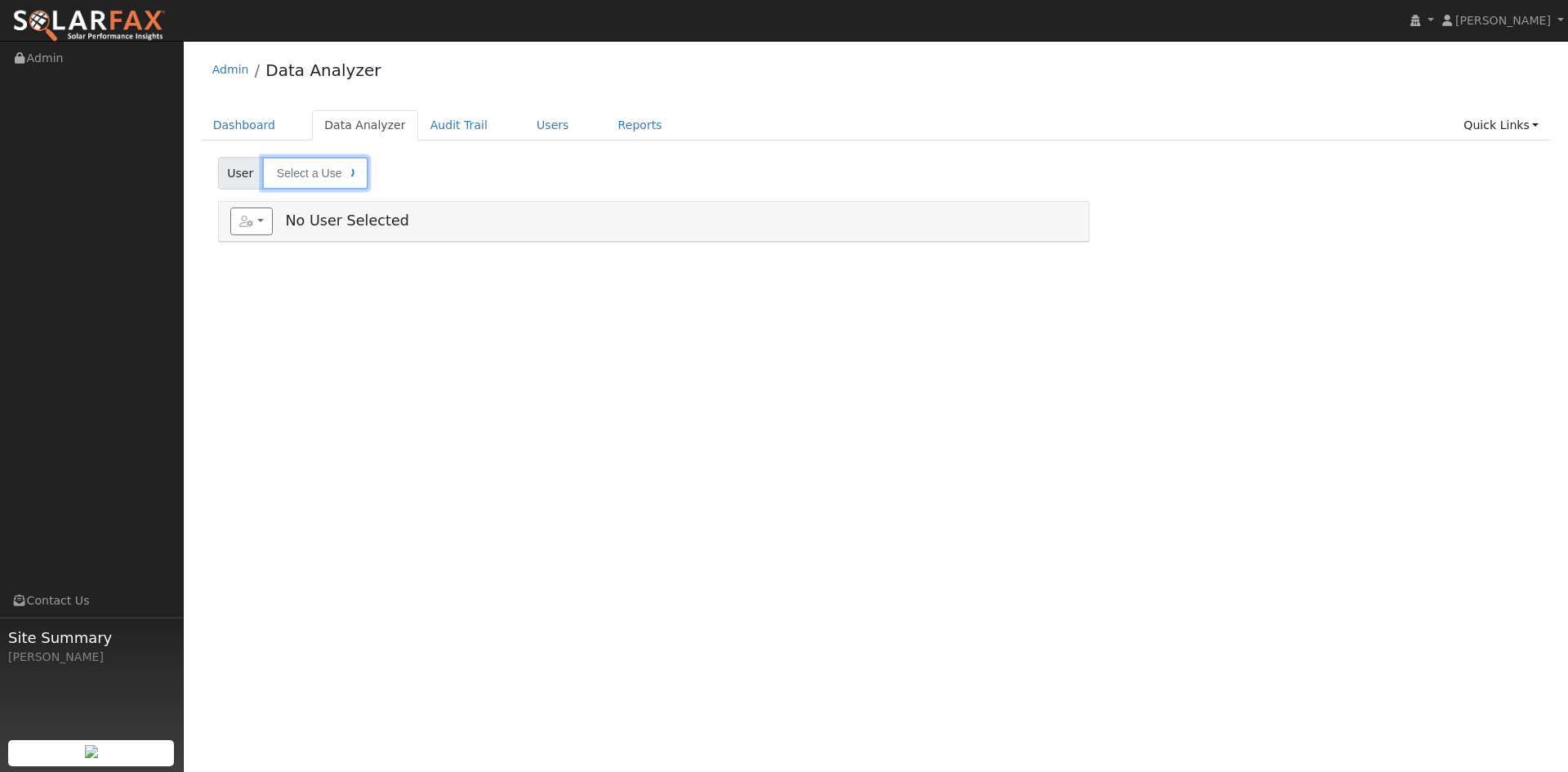
type input "[PERSON_NAME]"
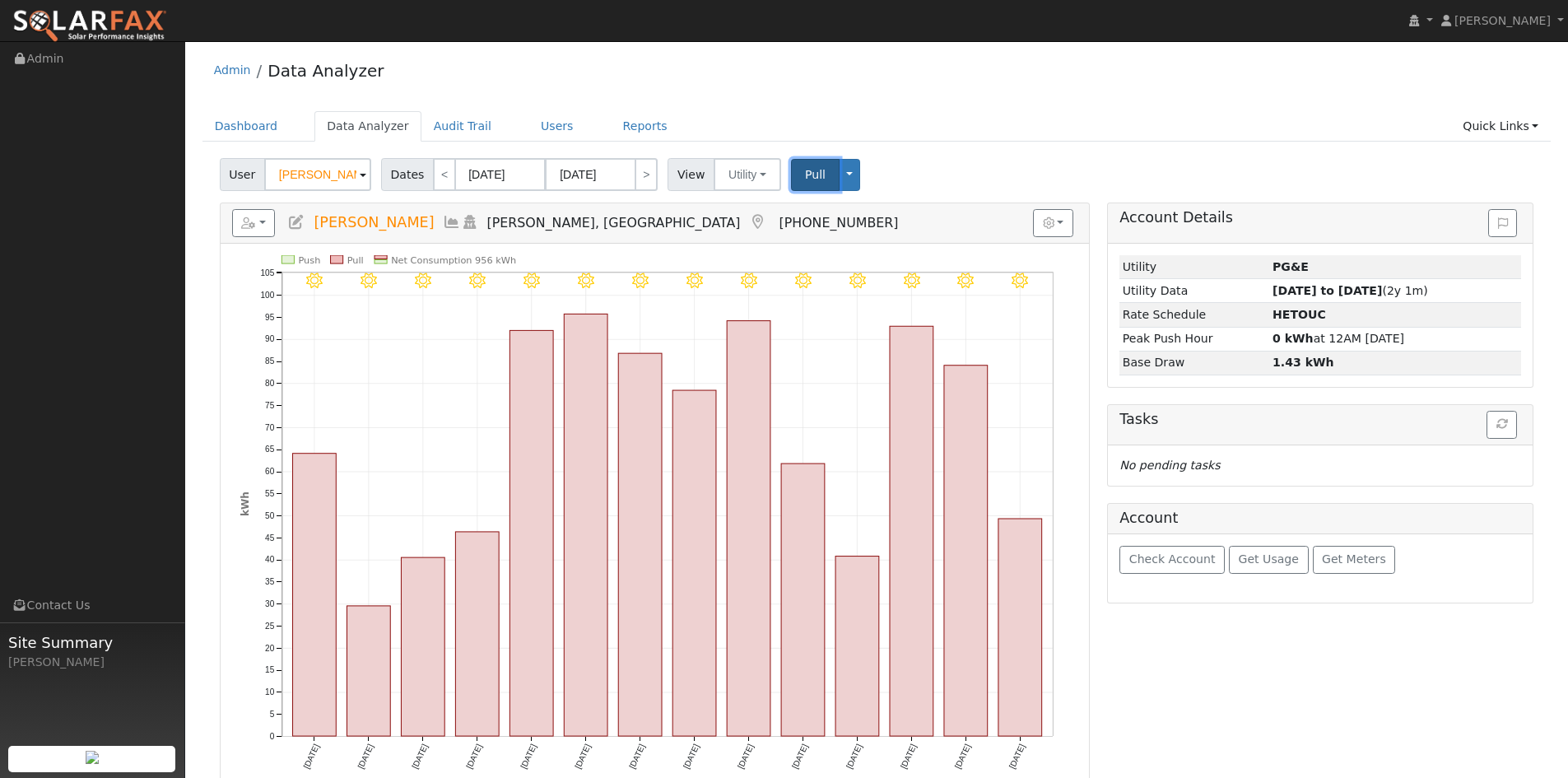
click at [811, 179] on span "Pull" at bounding box center [815, 174] width 21 height 13
click at [1517, 436] on div "Tasks" at bounding box center [1320, 425] width 425 height 41
click at [1511, 429] on div "Tasks" at bounding box center [1320, 425] width 425 height 41
click at [1502, 428] on h5 "Tasks" at bounding box center [1320, 419] width 402 height 17
